Goal: Task Accomplishment & Management: Use online tool/utility

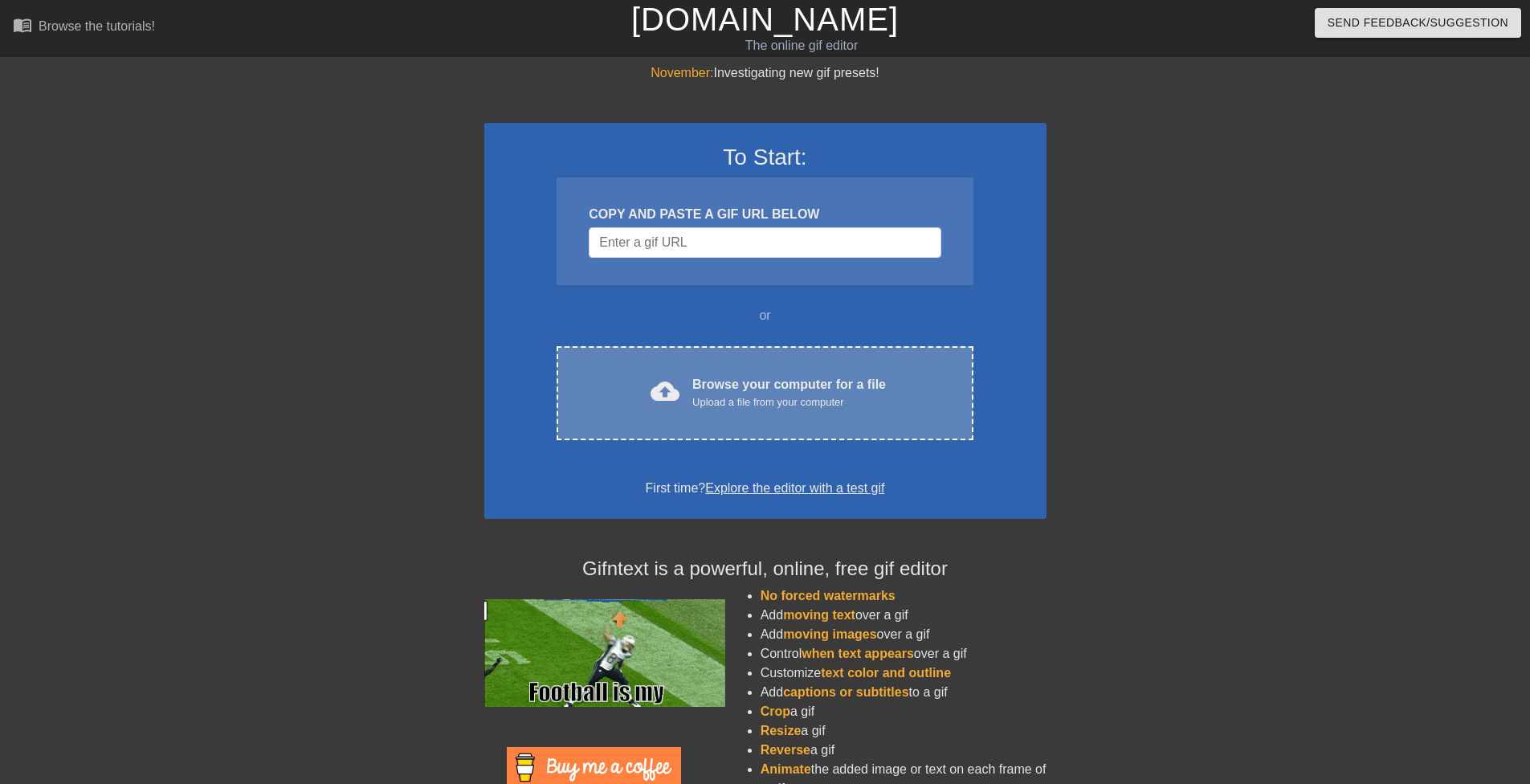
click at [739, 399] on div "Upload a file from your computer" at bounding box center [789, 402] width 194 height 16
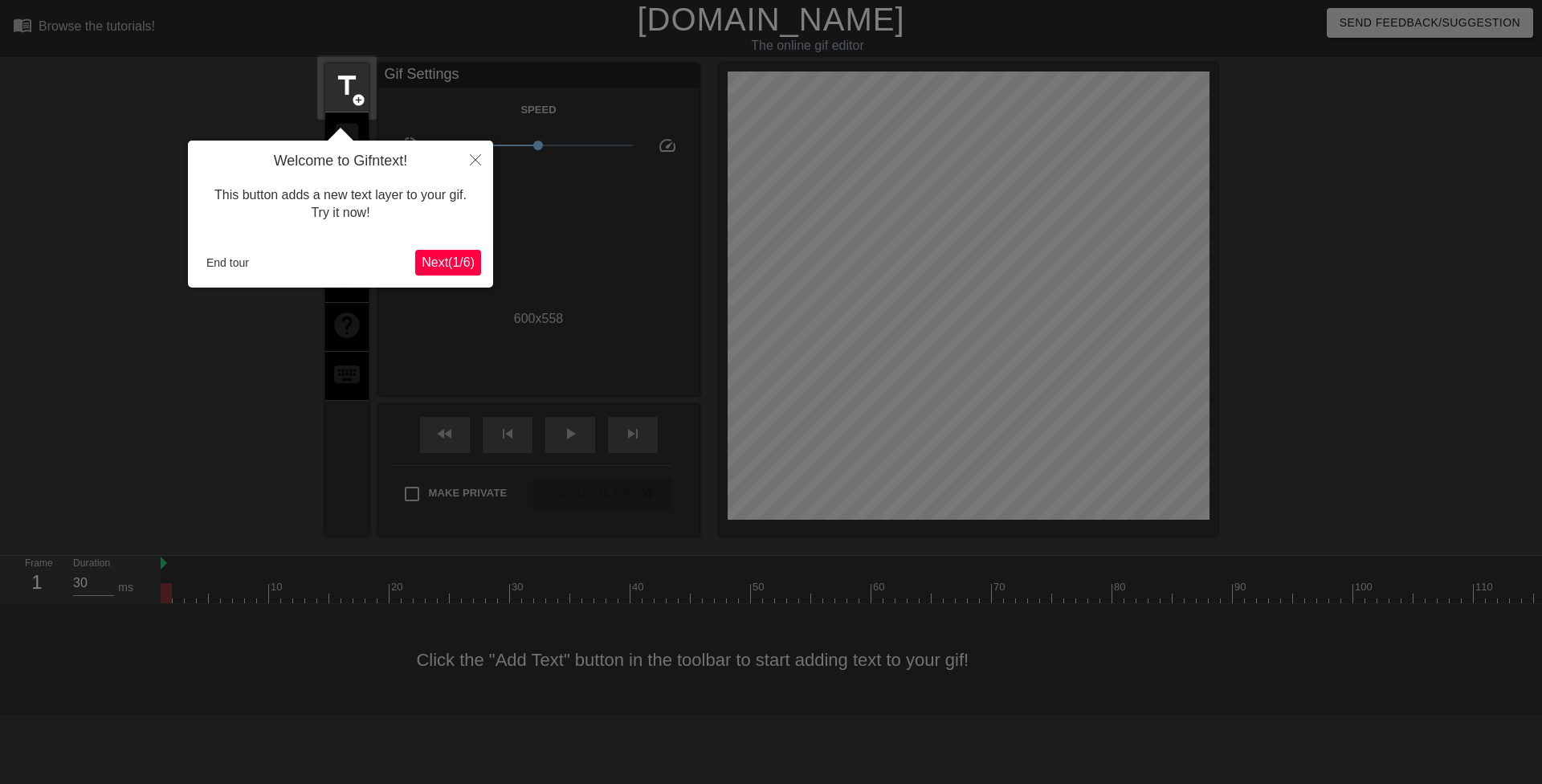
click at [425, 256] on span "Next ( 1 / 6 )" at bounding box center [449, 262] width 53 height 13
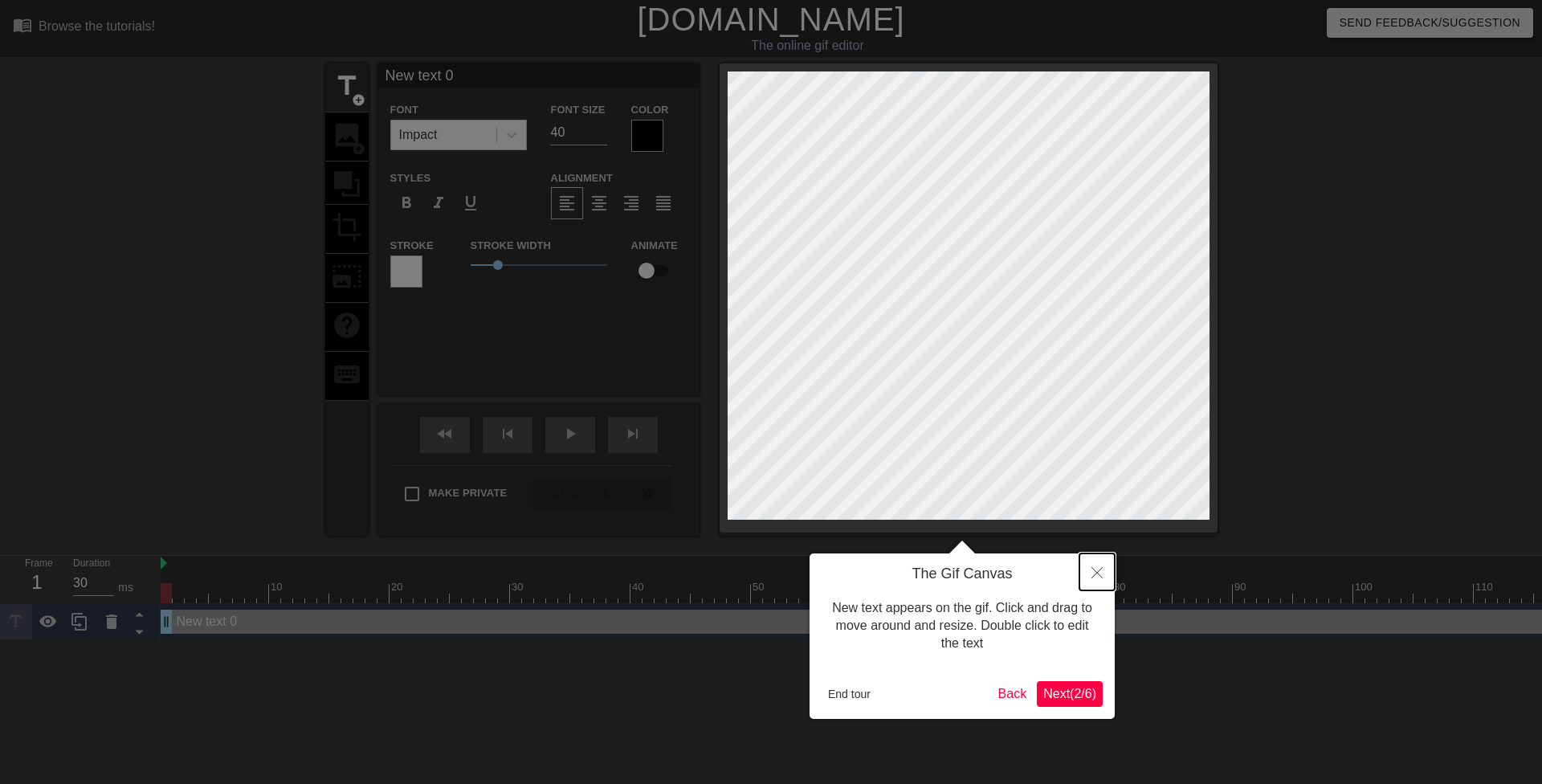
click at [1101, 572] on icon "Close" at bounding box center [1097, 572] width 12 height 12
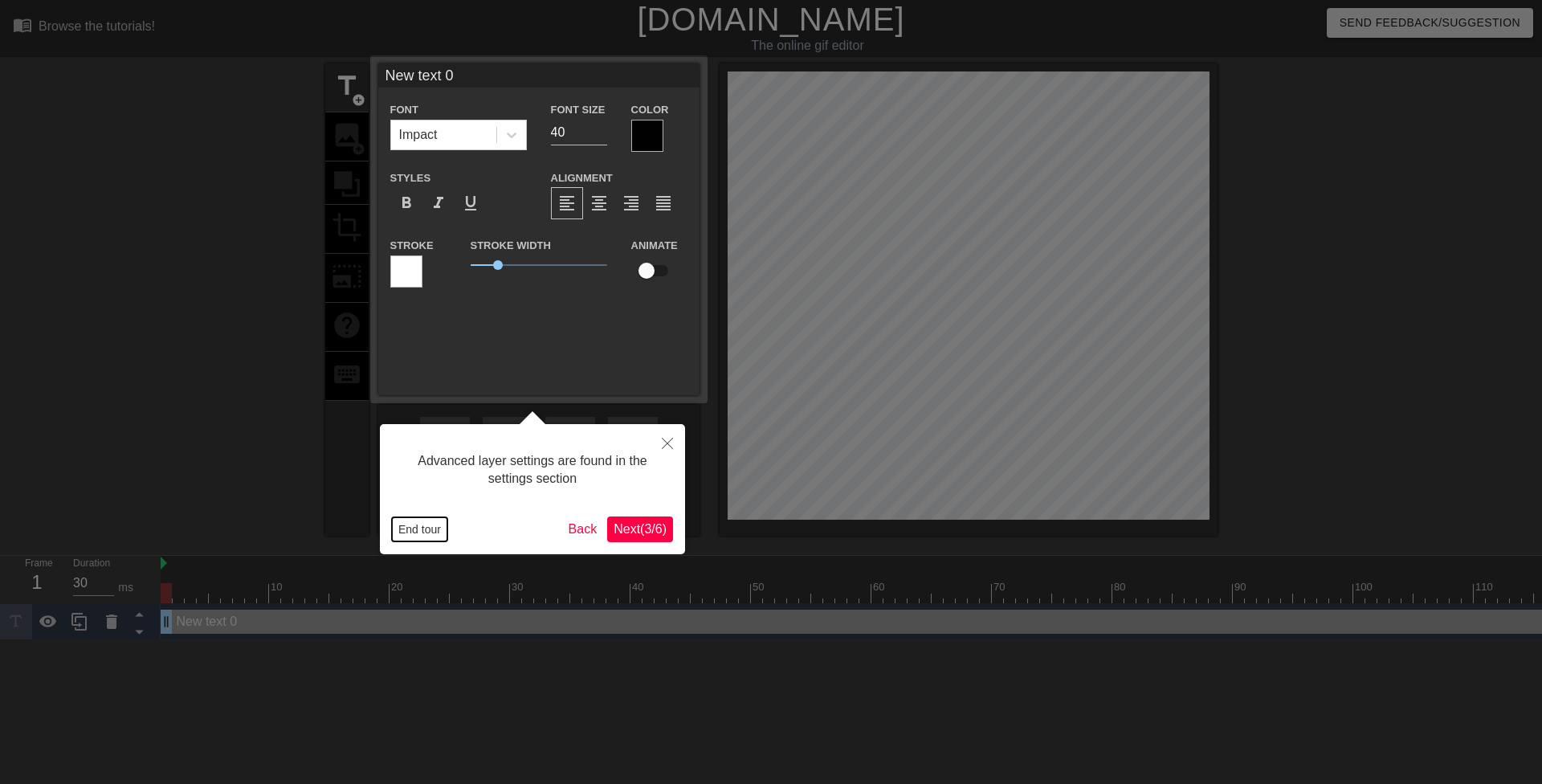
click at [422, 530] on button "End tour" at bounding box center [419, 528] width 55 height 24
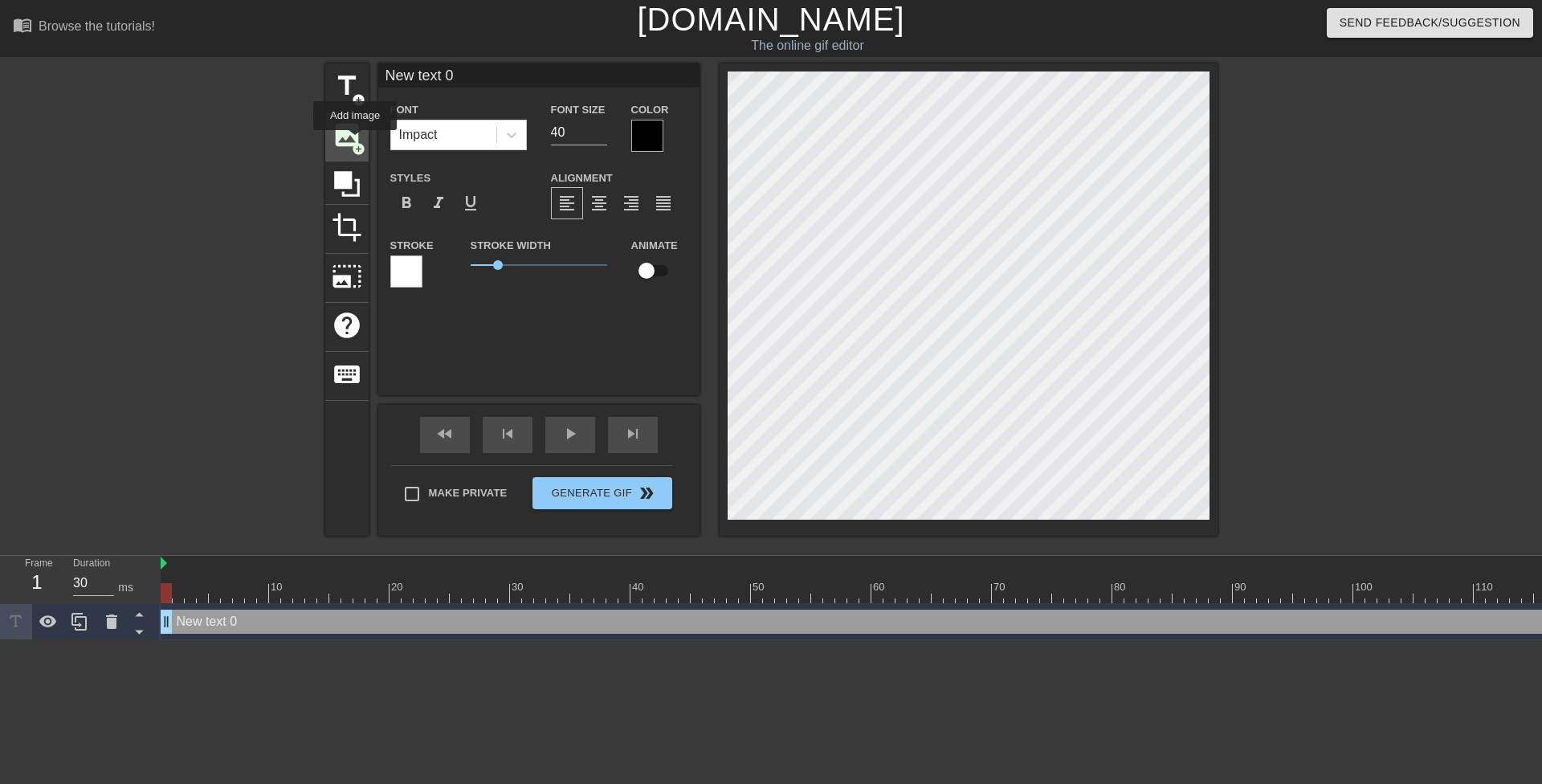
click at [351, 131] on span "image" at bounding box center [346, 135] width 30 height 30
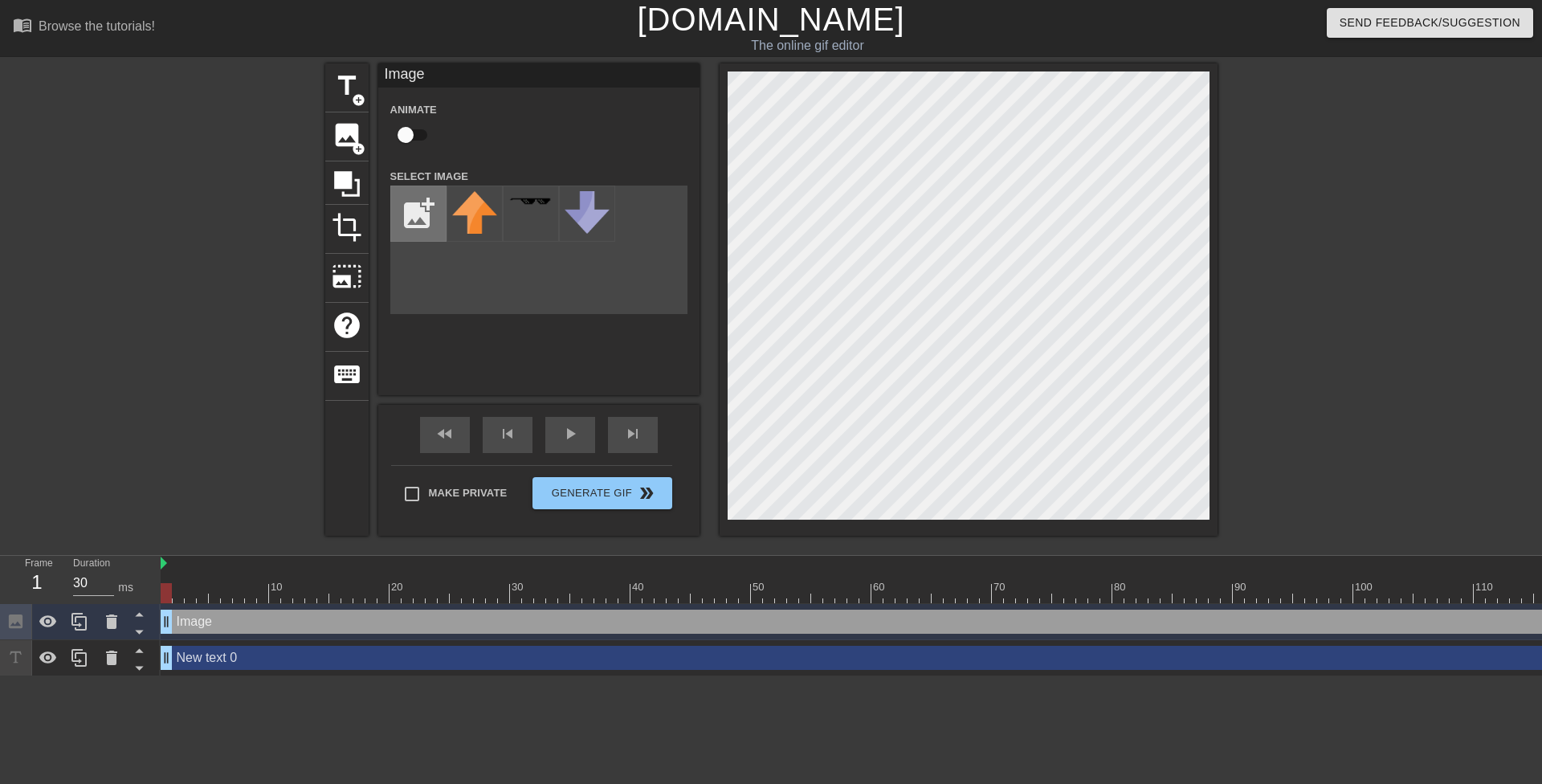
click at [416, 188] on input "file" at bounding box center [417, 213] width 54 height 54
type input "C:\fakepath\IMG_8750.jpg"
click at [1399, 676] on html "menu_book Browse the tutorials! [DOMAIN_NAME] The online gif editor Send Feedba…" at bounding box center [771, 337] width 1542 height 676
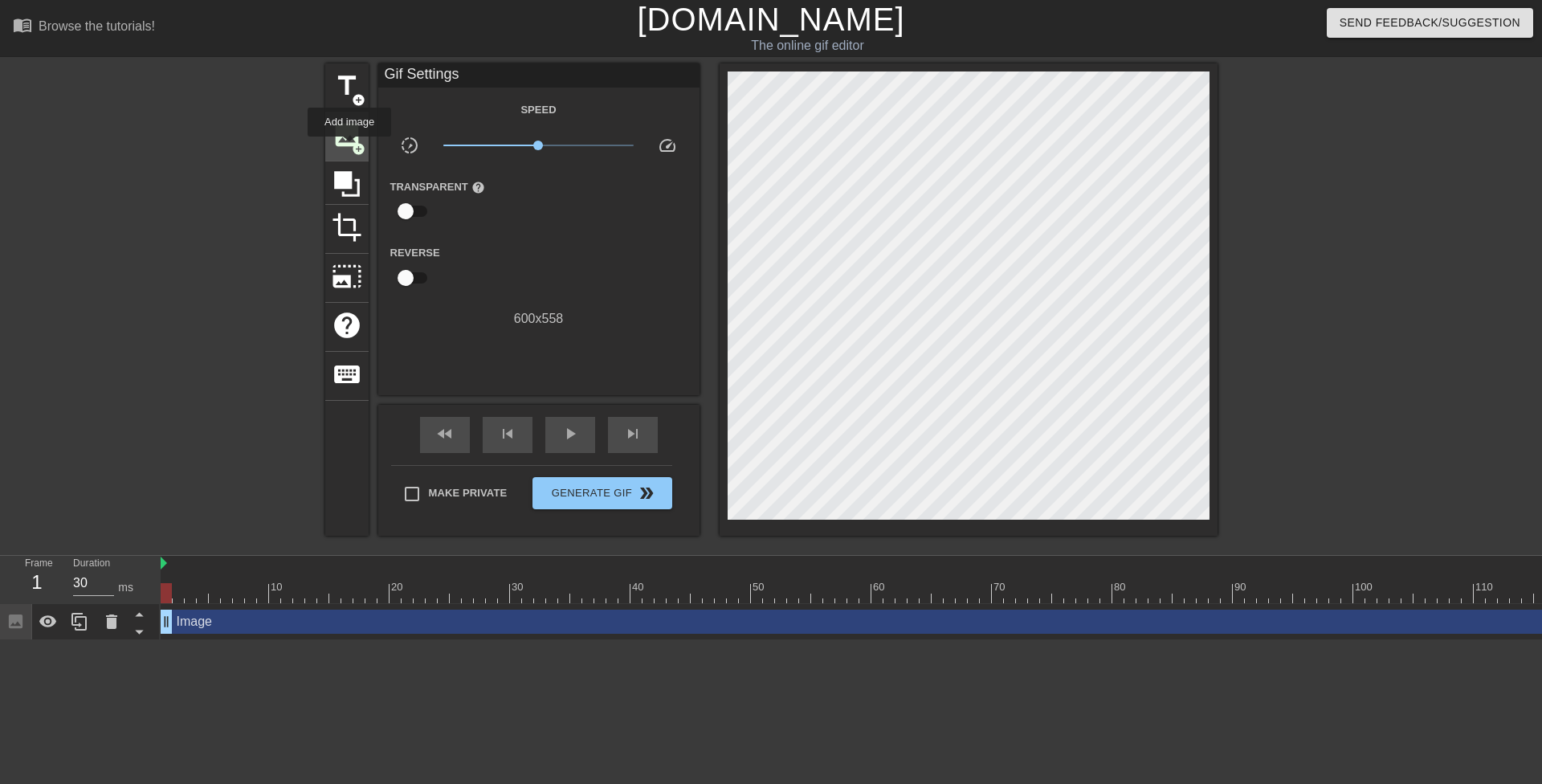
click at [346, 142] on span "image" at bounding box center [346, 135] width 30 height 30
click at [342, 149] on div "image add_circle" at bounding box center [346, 137] width 44 height 49
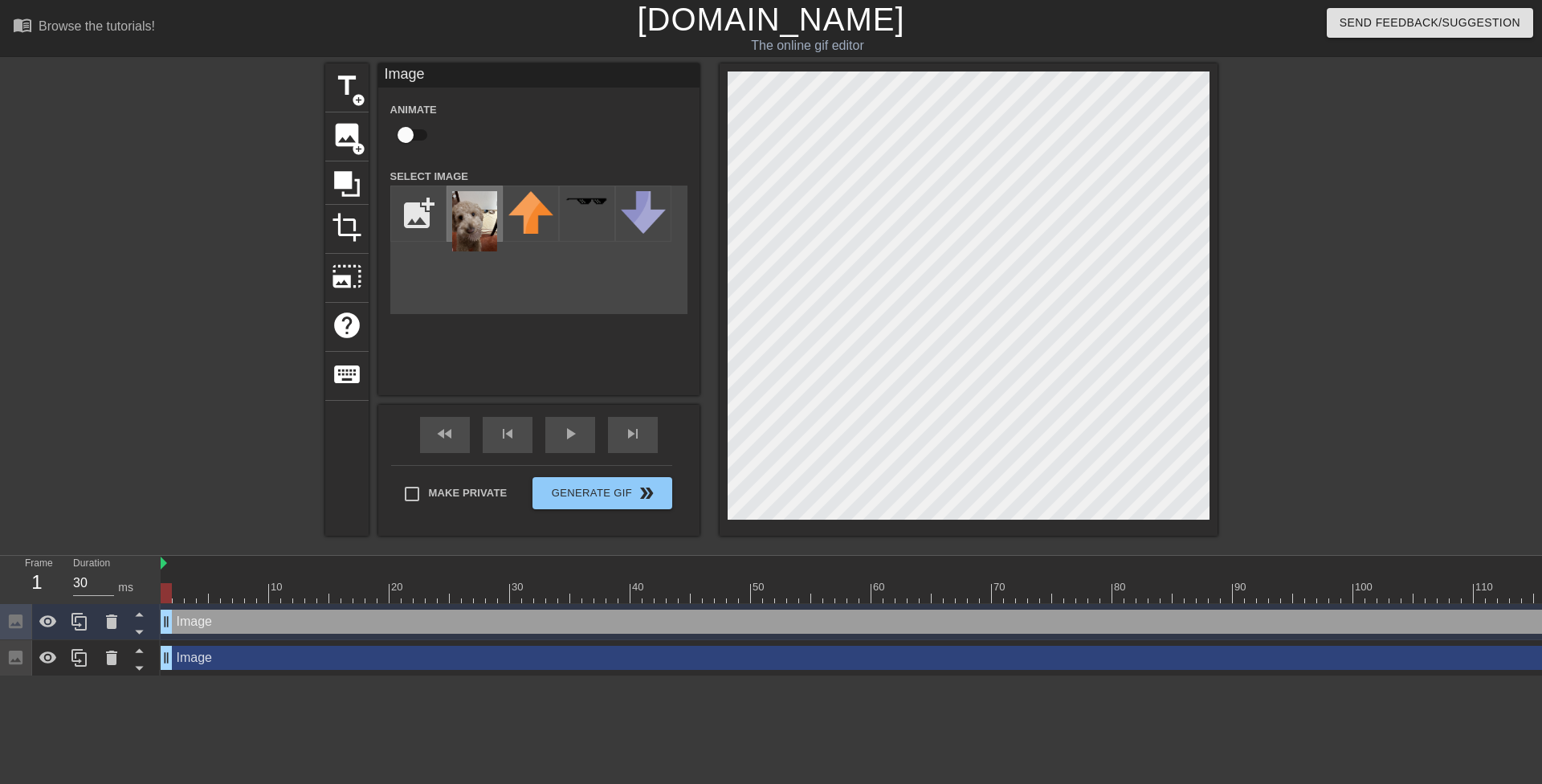
click at [466, 219] on img at bounding box center [474, 221] width 45 height 60
click at [482, 222] on img at bounding box center [474, 221] width 45 height 60
click at [1362, 356] on div at bounding box center [1357, 304] width 241 height 482
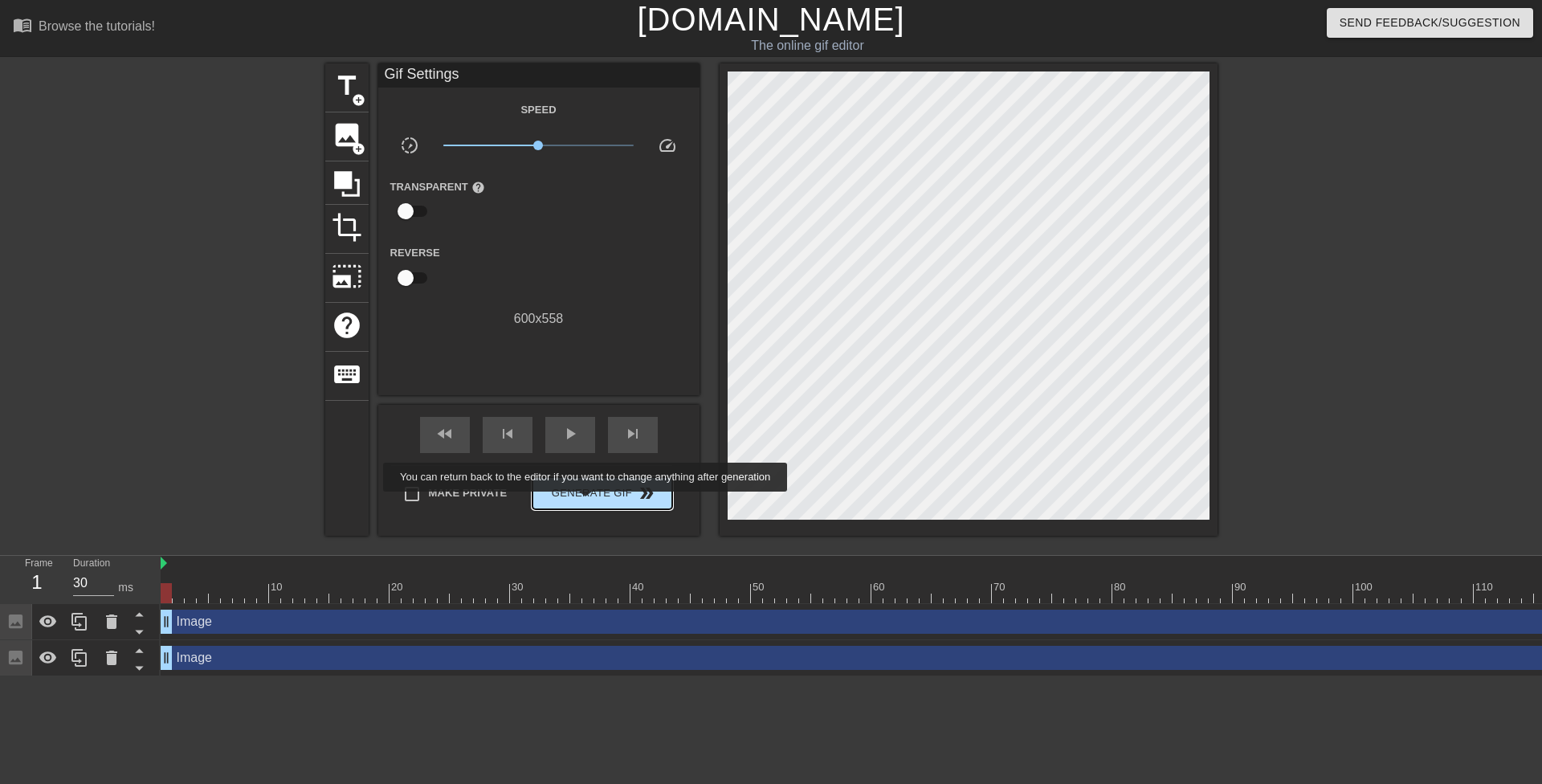
click at [587, 497] on span "Generate Gif double_arrow" at bounding box center [602, 493] width 126 height 20
